Goal: Task Accomplishment & Management: Use online tool/utility

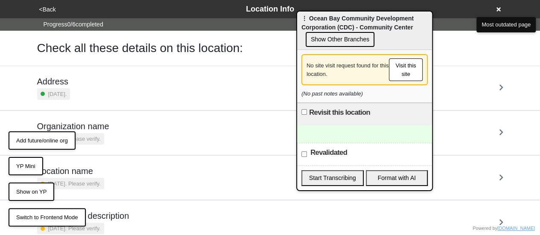
drag, startPoint x: 378, startPoint y: 64, endPoint x: 387, endPoint y: 20, distance: 45.2
click at [387, 21] on div "⋮ Ocean Bay Community Development Corporation (CDC) - Community Center Show Oth…" at bounding box center [364, 31] width 135 height 38
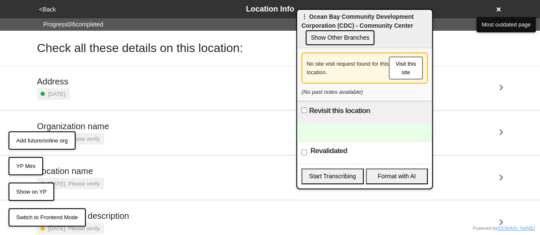
click at [406, 67] on button "Visit this site" at bounding box center [406, 68] width 34 height 23
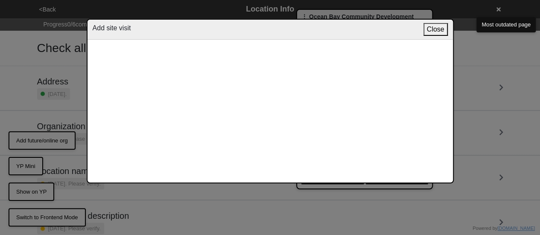
click at [432, 29] on button "Close" at bounding box center [436, 29] width 24 height 13
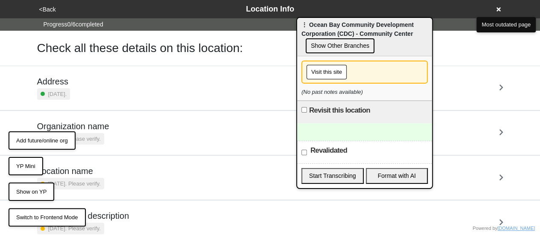
click at [331, 72] on button "Visit this site" at bounding box center [327, 72] width 40 height 15
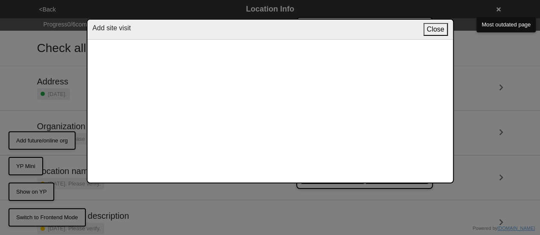
click at [443, 26] on button "Close" at bounding box center [436, 29] width 24 height 13
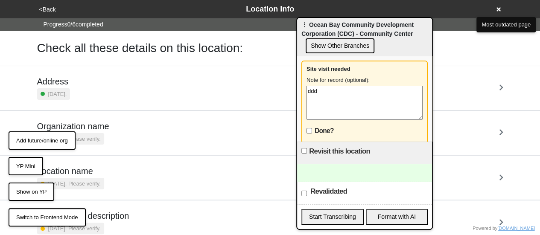
click at [320, 92] on textarea "ddd" at bounding box center [365, 103] width 116 height 34
type textarea "111"
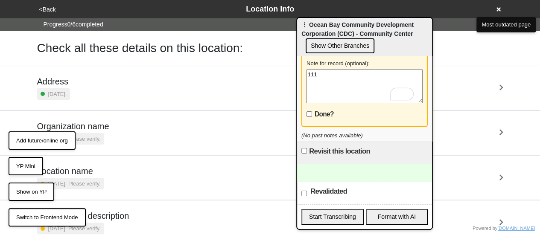
scroll to position [19, 0]
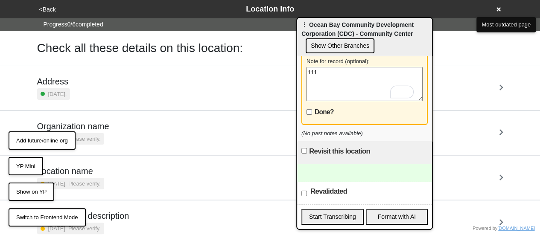
click at [307, 112] on input "Done?" at bounding box center [310, 112] width 6 height 6
checkbox input "true"
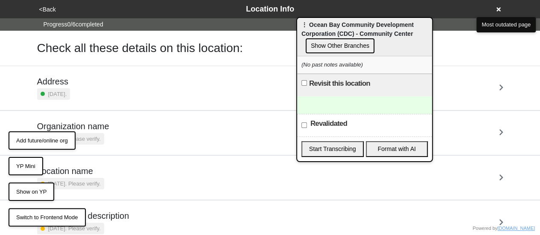
scroll to position [0, 0]
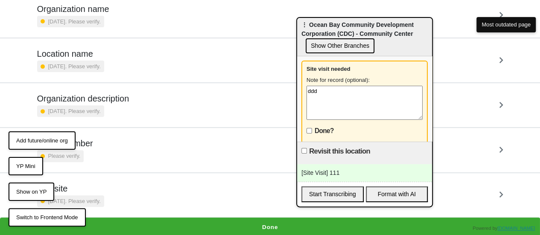
click at [340, 77] on div "Note for record (optional):" at bounding box center [365, 80] width 116 height 9
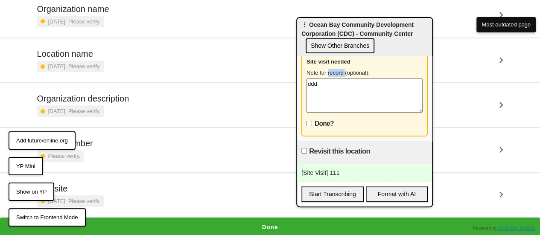
scroll to position [19, 0]
